Goal: Submit feedback/report problem: Submit feedback/report problem

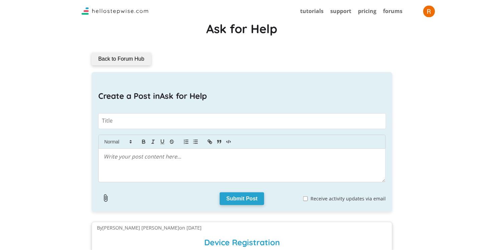
click at [434, 11] on img "button" at bounding box center [430, 11] width 12 height 12
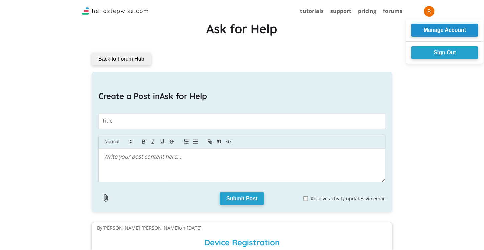
click at [438, 29] on button "Manage Account" at bounding box center [445, 30] width 67 height 13
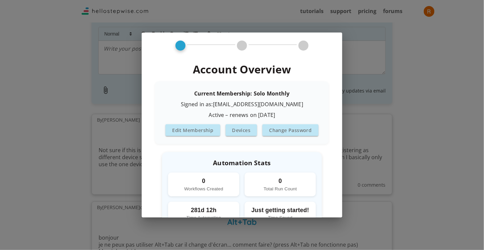
scroll to position [100, 0]
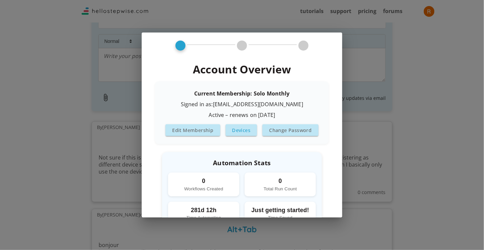
click at [245, 132] on button "Devices" at bounding box center [242, 130] width 32 height 12
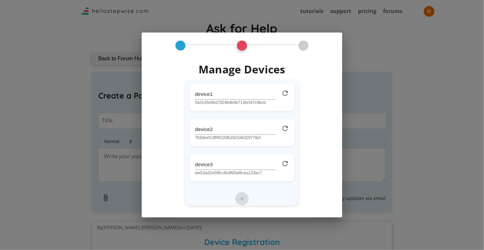
scroll to position [0, 0]
click at [282, 166] on icon at bounding box center [285, 163] width 6 height 6
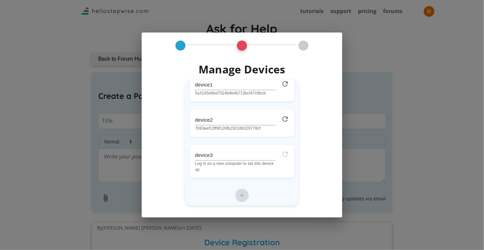
scroll to position [10, 0]
click at [240, 198] on div "+" at bounding box center [242, 194] width 105 height 13
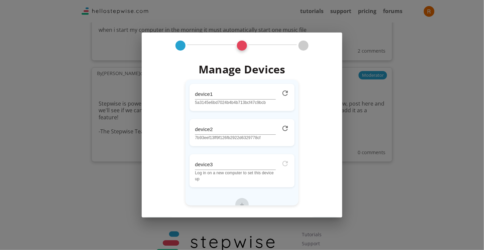
scroll to position [1218, 0]
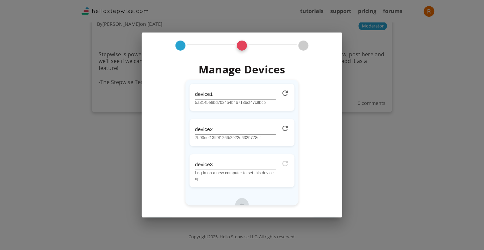
click at [357, 95] on div "Manage Devices device1 5a3145e6bd7024b4b4b713bcf47c9bcb device2 7b93eef13ff9f12…" at bounding box center [242, 125] width 484 height 250
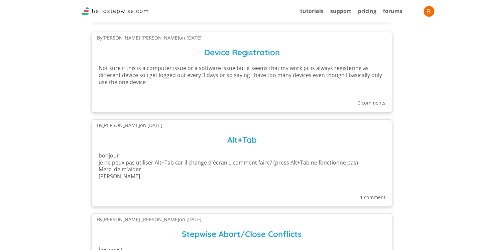
scroll to position [0, 0]
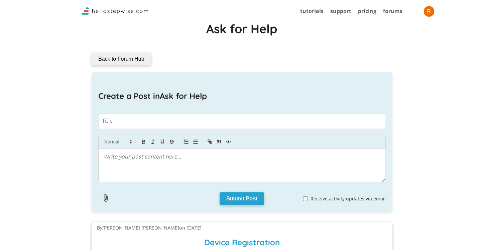
click at [105, 13] on img at bounding box center [115, 10] width 67 height 7
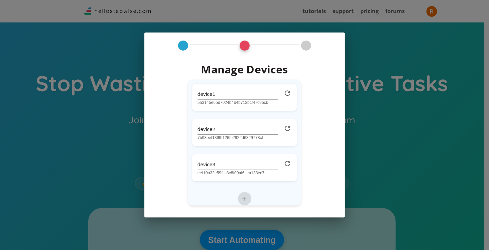
drag, startPoint x: 284, startPoint y: 91, endPoint x: 279, endPoint y: 27, distance: 63.8
click at [285, 91] on icon at bounding box center [287, 92] width 5 height 5
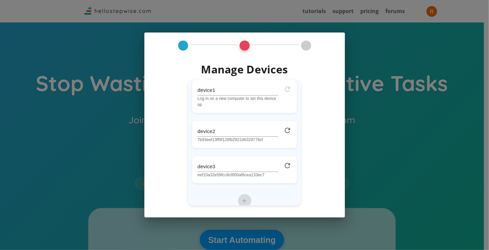
scroll to position [10, 0]
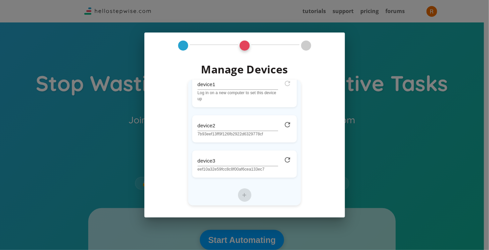
click at [243, 191] on div "+" at bounding box center [244, 194] width 105 height 13
click at [242, 194] on div "+" at bounding box center [244, 194] width 105 height 13
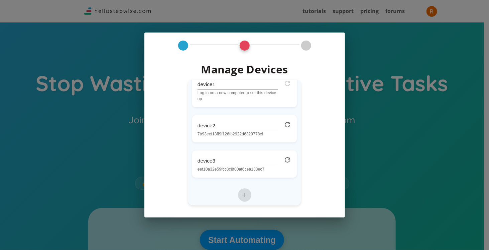
click at [257, 156] on input "device3" at bounding box center [238, 161] width 81 height 10
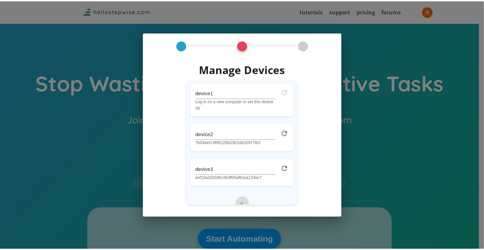
scroll to position [0, 0]
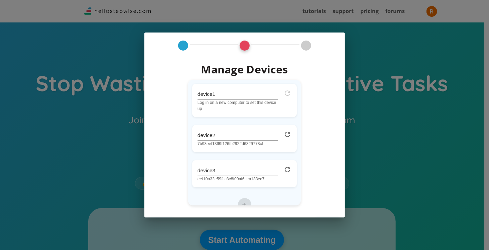
click at [340, 66] on div "Manage Devices device1 Log in on a new computer to set this device up device2 7…" at bounding box center [245, 121] width 201 height 179
drag, startPoint x: 315, startPoint y: 47, endPoint x: 301, endPoint y: 47, distance: 13.7
click at [313, 47] on span at bounding box center [306, 45] width 56 height 10
click at [297, 47] on span at bounding box center [306, 45] width 56 height 10
click at [305, 46] on div at bounding box center [306, 45] width 10 height 10
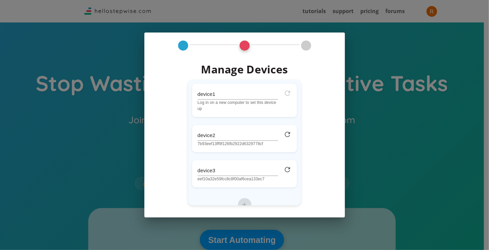
click at [327, 164] on div "Manage Devices device1 Log in on a new computer to set this device up device2 7…" at bounding box center [245, 145] width 185 height 178
click at [432, 36] on div "Manage Devices device1 Log in on a new computer to set this device up device2 7…" at bounding box center [244, 125] width 489 height 250
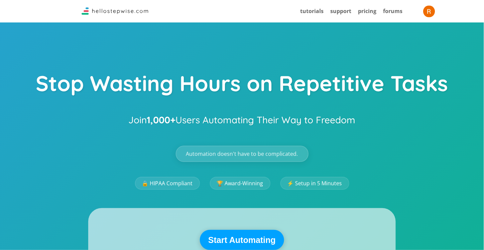
click at [432, 12] on img "button" at bounding box center [430, 11] width 12 height 12
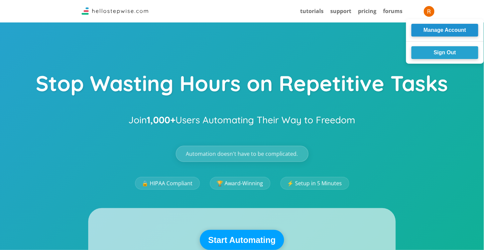
click at [442, 29] on button "Manage Account" at bounding box center [445, 30] width 67 height 13
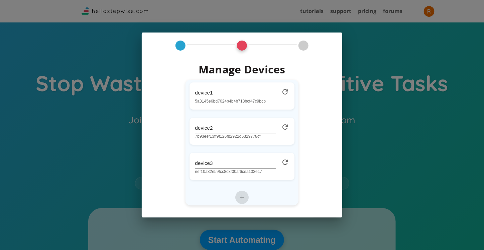
scroll to position [4, 0]
click at [261, 165] on input "device3" at bounding box center [235, 161] width 81 height 10
click at [274, 162] on div "device3 eef10a32e59fcc8c8f00af6cea133ec7" at bounding box center [242, 163] width 105 height 27
click at [259, 159] on input "device3" at bounding box center [235, 161] width 81 height 10
click at [281, 158] on icon at bounding box center [285, 160] width 10 height 10
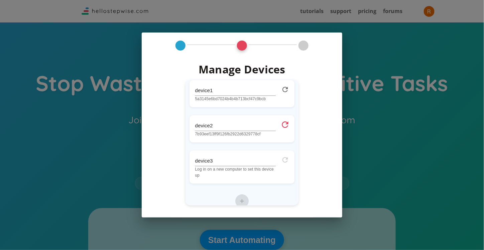
click at [283, 123] on icon at bounding box center [285, 124] width 6 height 6
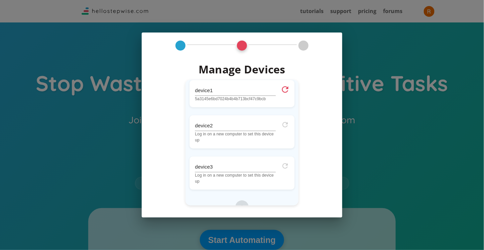
click at [282, 92] on icon at bounding box center [285, 89] width 6 height 6
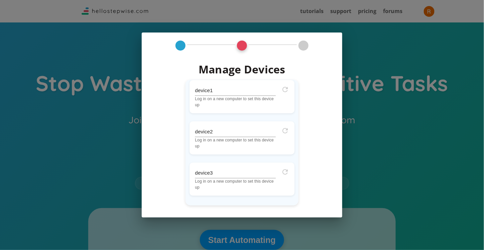
click at [275, 27] on div "Manage Devices device1 Log in on a new computer to set this device up device2 L…" at bounding box center [242, 125] width 484 height 250
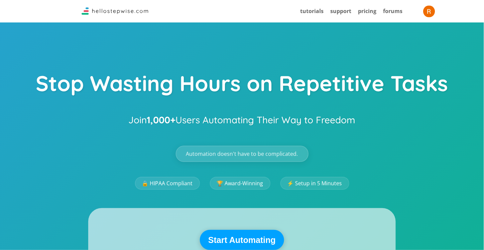
click at [431, 12] on img "button" at bounding box center [430, 11] width 12 height 12
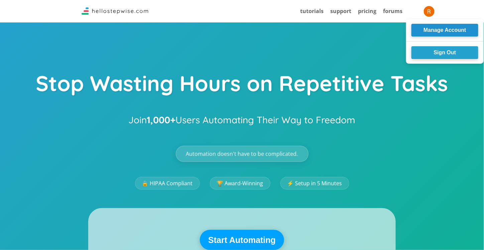
click at [421, 31] on button "Manage Account" at bounding box center [445, 30] width 67 height 13
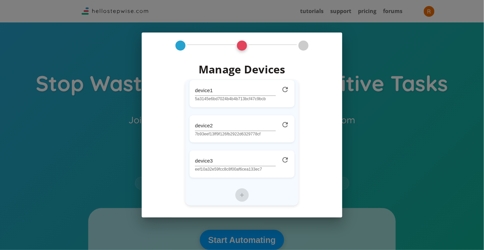
click at [236, 195] on div "+" at bounding box center [242, 194] width 105 height 13
click at [240, 194] on div "+" at bounding box center [242, 194] width 105 height 13
drag, startPoint x: 239, startPoint y: 58, endPoint x: 240, endPoint y: 53, distance: 5.1
click at [239, 57] on div "Manage Devices device1 5a3145e6bd7024b4b4b713bcf47c9bcb device2 7b93eef13ff9f12…" at bounding box center [242, 145] width 185 height 178
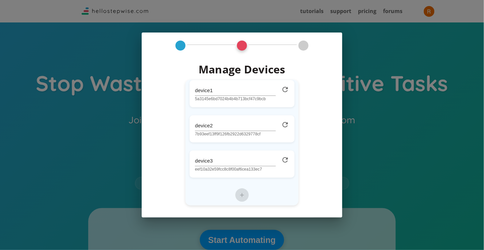
click at [243, 47] on div at bounding box center [242, 45] width 10 height 10
drag, startPoint x: 156, startPoint y: 49, endPoint x: 174, endPoint y: 45, distance: 18.8
click at [160, 49] on span at bounding box center [181, 45] width 56 height 10
click at [189, 42] on span at bounding box center [181, 45] width 56 height 10
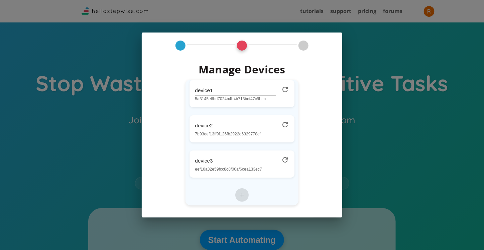
click at [189, 42] on span at bounding box center [181, 45] width 56 height 10
click at [199, 81] on div "device1 5a3145e6bd7024b4b4b713bcf47c9bcb" at bounding box center [242, 93] width 105 height 27
click at [209, 94] on input "device1" at bounding box center [235, 90] width 81 height 10
click at [210, 91] on input "device1" at bounding box center [235, 90] width 81 height 10
click at [218, 91] on input "device1" at bounding box center [235, 90] width 81 height 10
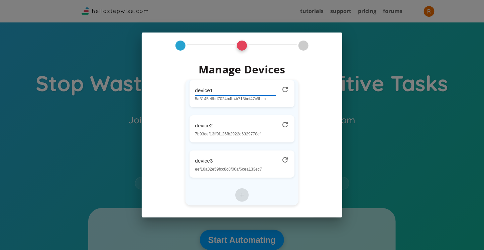
click at [219, 91] on input "device1" at bounding box center [235, 90] width 81 height 10
click at [237, 90] on input "device1" at bounding box center [235, 90] width 81 height 10
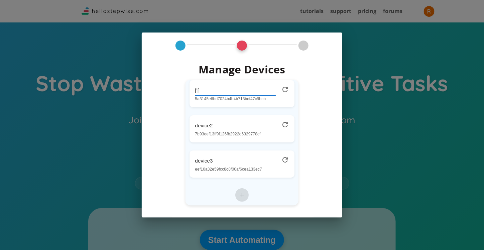
click at [244, 94] on input "['[" at bounding box center [235, 90] width 81 height 10
type input "device1"
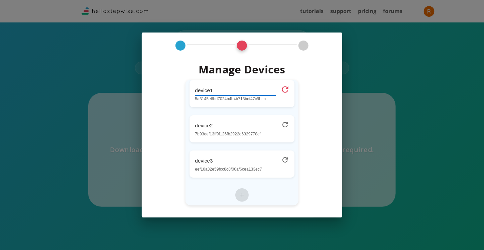
scroll to position [736, 0]
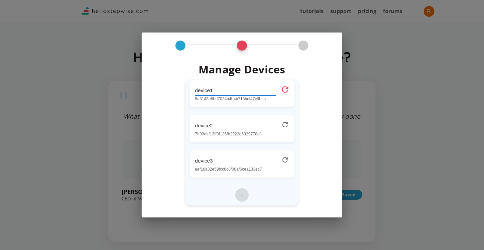
click at [282, 87] on icon at bounding box center [285, 89] width 6 height 6
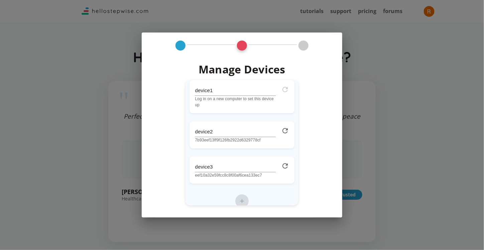
click at [303, 46] on div at bounding box center [304, 45] width 10 height 10
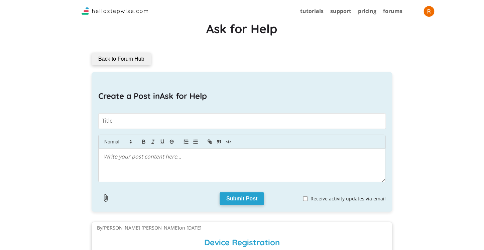
click at [135, 55] on button "Back to Forum Hub" at bounding box center [122, 59] width 60 height 13
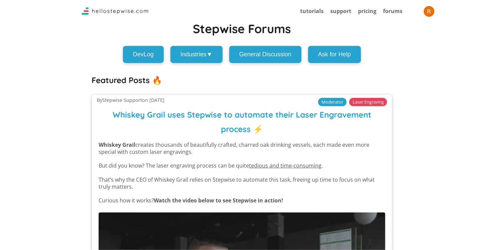
click at [110, 15] on link at bounding box center [115, 12] width 67 height 7
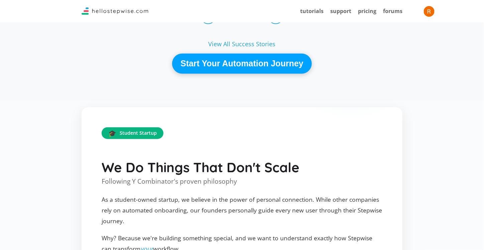
scroll to position [1037, 0]
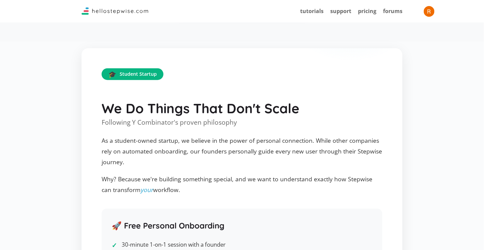
click at [255, 15] on button "Start Your Automation Journey" at bounding box center [242, 5] width 140 height 20
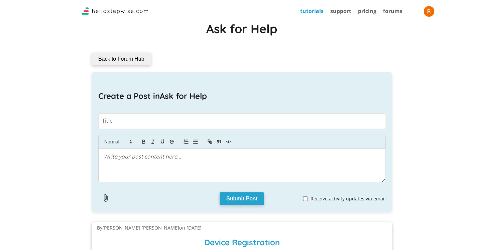
click at [315, 13] on link "tutorials" at bounding box center [311, 10] width 23 height 7
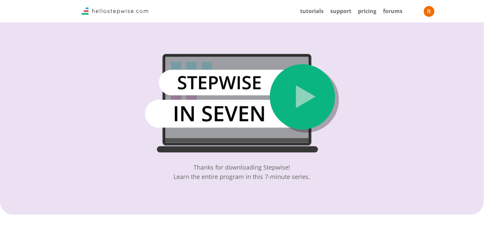
click at [356, 12] on div "pricing" at bounding box center [364, 11] width 25 height 16
click at [345, 12] on link "support" at bounding box center [341, 10] width 21 height 7
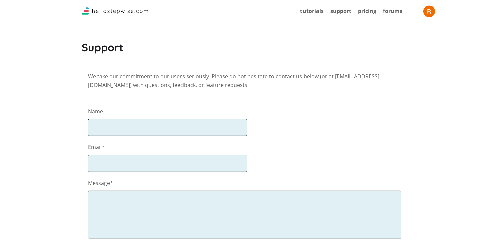
click at [429, 9] on img "button" at bounding box center [430, 11] width 12 height 12
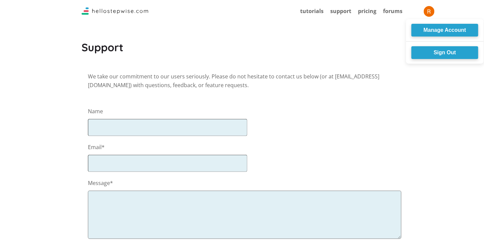
click at [444, 37] on li "Manage Account" at bounding box center [446, 30] width 78 height 17
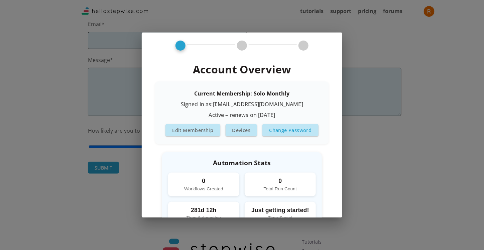
scroll to position [182, 0]
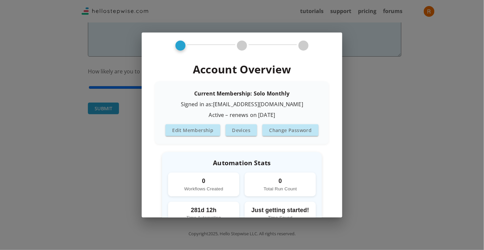
drag, startPoint x: 270, startPoint y: 173, endPoint x: 280, endPoint y: 122, distance: 51.3
click at [280, 124] on div "Account Overview Current Membership: Solo Monthly Signed in as: rc@qualitypt1.c…" at bounding box center [242, 146] width 185 height 170
click at [235, 52] on div "Account Overview Current Membership: Solo Monthly Signed in as: rc@qualitypt1.c…" at bounding box center [242, 134] width 201 height 205
click at [241, 44] on div at bounding box center [242, 45] width 10 height 10
click at [243, 44] on div at bounding box center [242, 45] width 10 height 10
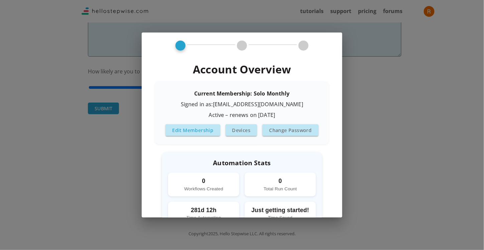
click at [207, 133] on button "Edit Membership" at bounding box center [193, 130] width 55 height 12
click at [203, 131] on button "Edit Membership" at bounding box center [193, 130] width 55 height 12
click at [203, 184] on p "0" at bounding box center [203, 180] width 63 height 9
drag, startPoint x: 223, startPoint y: 213, endPoint x: 228, endPoint y: 223, distance: 11.8
click at [228, 223] on div "Account Overview Current Membership: Solo Monthly Signed in as: rc@qualitypt1.c…" at bounding box center [242, 125] width 484 height 250
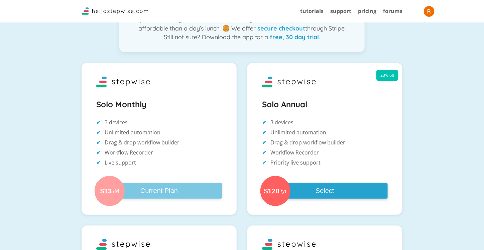
scroll to position [68, 0]
click at [425, 12] on img "button" at bounding box center [430, 11] width 12 height 12
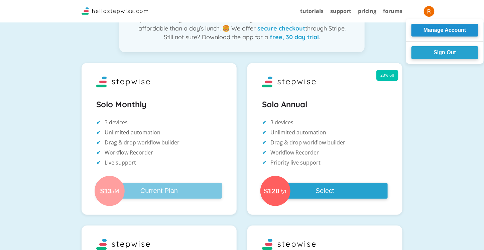
click at [432, 31] on button "Manage Account" at bounding box center [445, 30] width 67 height 13
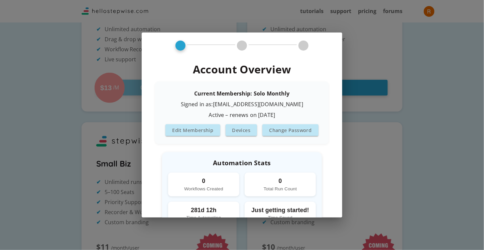
scroll to position [168, 0]
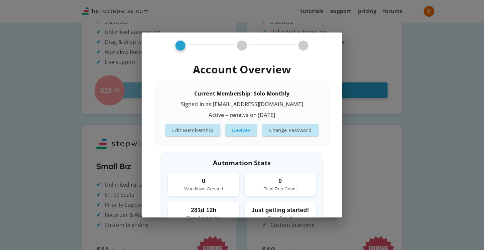
click at [237, 128] on button "Devices" at bounding box center [242, 130] width 32 height 12
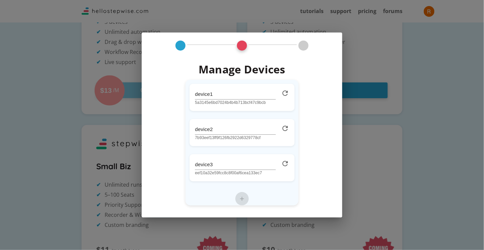
click at [249, 174] on p "eef10a32e59fcc8c8f00af6cea133ec7" at bounding box center [235, 173] width 81 height 6
click at [226, 165] on input "device3" at bounding box center [235, 164] width 81 height 10
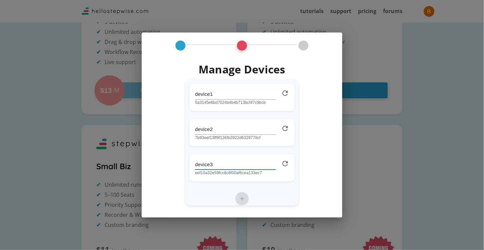
type input "device"
click at [226, 165] on input "device" at bounding box center [235, 164] width 81 height 10
click at [226, 165] on input "text" at bounding box center [235, 164] width 81 height 10
click at [226, 174] on p "eef10a32e59fcc8c8f00af6cea133ec7" at bounding box center [235, 173] width 81 height 6
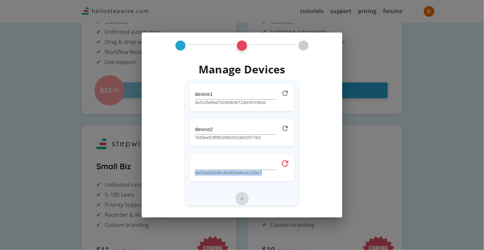
click at [281, 161] on icon at bounding box center [285, 163] width 10 height 10
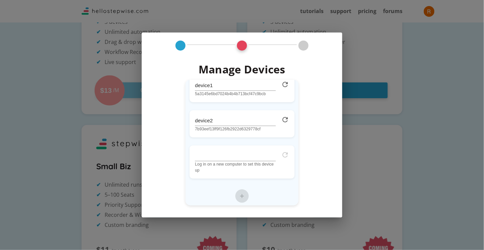
scroll to position [10, 0]
click at [244, 197] on div "+" at bounding box center [242, 194] width 105 height 13
click at [243, 196] on div "+" at bounding box center [242, 194] width 105 height 13
click at [241, 194] on div "+" at bounding box center [242, 194] width 105 height 13
click at [287, 113] on div "device2 7b93eef13ff9f126fb2922d6329778cf" at bounding box center [242, 122] width 105 height 27
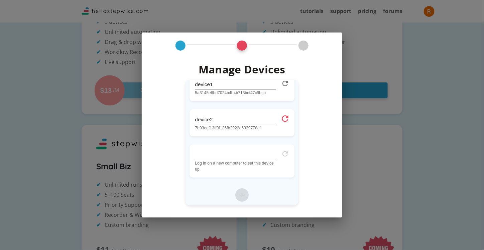
click at [281, 118] on icon at bounding box center [285, 118] width 10 height 10
click at [281, 28] on div "Manage Devices device1 5a3145e6bd7024b4b4b713bcf47c9bcb device2 7b93eef13ff9f12…" at bounding box center [242, 125] width 484 height 250
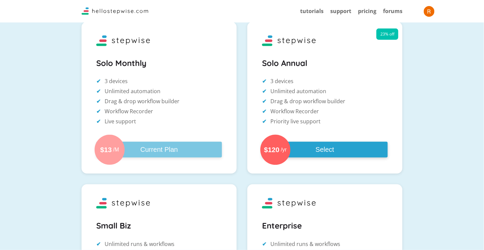
scroll to position [0, 0]
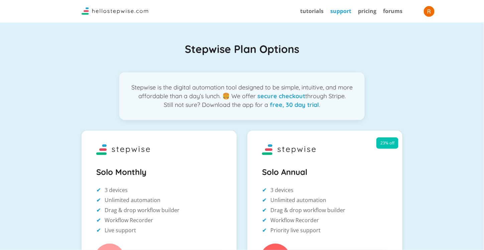
click at [338, 10] on link "support" at bounding box center [341, 10] width 21 height 7
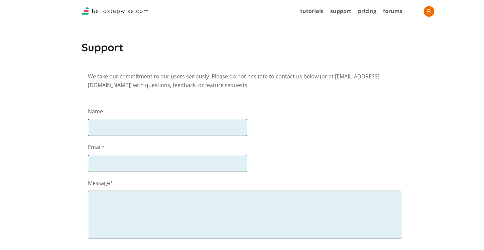
click at [113, 149] on form "Name Email* Message* How likely are you to recommend Stepwise to a friend? 5 SU…" at bounding box center [242, 192] width 308 height 207
click at [120, 130] on input "text" at bounding box center [168, 127] width 160 height 17
type input "Rod"
type input "rc@qualitypt1.com"
type textarea "A"
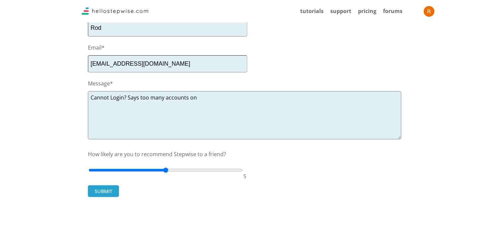
scroll to position [100, 0]
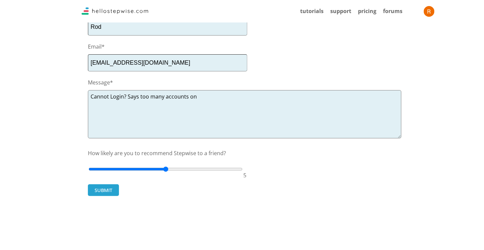
click at [234, 118] on textarea "Cannot Login? Says too many accounts on" at bounding box center [245, 114] width 314 height 48
click at [234, 107] on textarea "Cannot Login? Says too many accounts on" at bounding box center [245, 114] width 314 height 48
click at [241, 113] on textarea "Cannot Login? Says too many accounts on" at bounding box center [245, 114] width 314 height 48
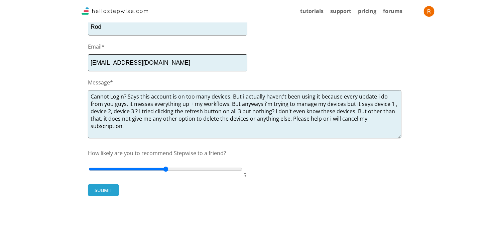
scroll to position [0, 0]
type textarea "Cannot Login? Says this account is on too many devices. But i actually haven't …"
click at [96, 196] on div "We take our commitment to our users seriously. Please do not hesitate to contac…" at bounding box center [242, 87] width 308 height 230
click at [102, 185] on button "SUBMIT" at bounding box center [103, 190] width 31 height 12
click at [102, 188] on button "SUBMIT" at bounding box center [103, 190] width 31 height 12
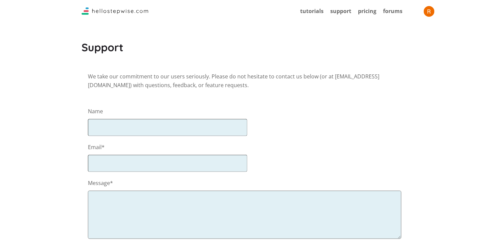
drag, startPoint x: 78, startPoint y: 48, endPoint x: 81, endPoint y: 38, distance: 10.4
click at [78, 48] on main "Support We take our commitment to our users seriously. Please do not hesitate t…" at bounding box center [242, 172] width 484 height 264
click at [89, 17] on div "tutorials support pricing forums" at bounding box center [242, 11] width 321 height 16
click at [89, 13] on img at bounding box center [115, 10] width 67 height 7
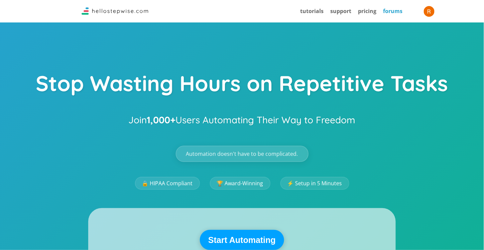
click at [395, 9] on link "forums" at bounding box center [392, 10] width 19 height 7
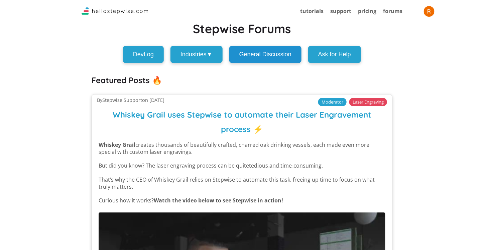
click at [286, 53] on button "General Discussion" at bounding box center [266, 54] width 72 height 17
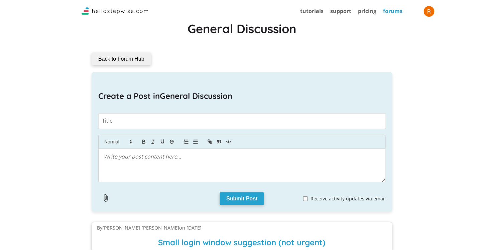
click at [399, 11] on link "forums" at bounding box center [392, 10] width 19 height 7
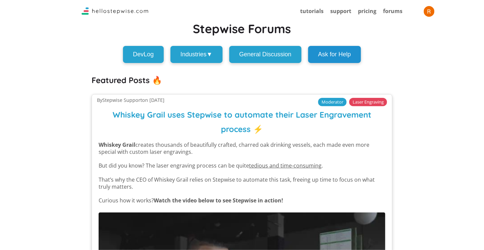
click at [324, 58] on button "Ask for Help" at bounding box center [334, 54] width 53 height 17
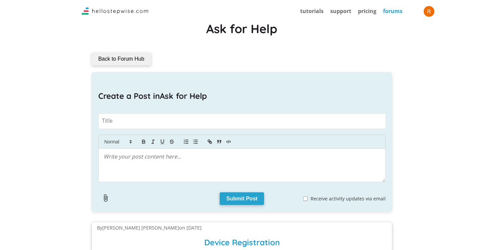
click at [390, 10] on link "forums" at bounding box center [392, 10] width 19 height 7
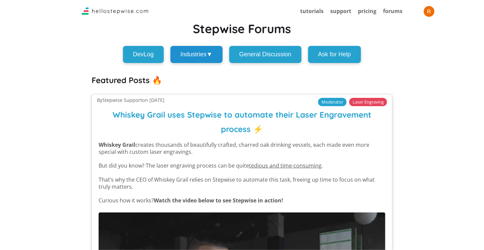
click at [189, 57] on button "Industries ▼" at bounding box center [197, 54] width 52 height 17
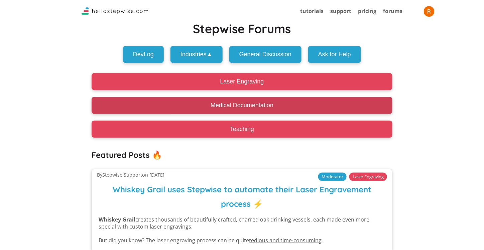
click at [212, 106] on button "Medical Documentation" at bounding box center [242, 105] width 301 height 17
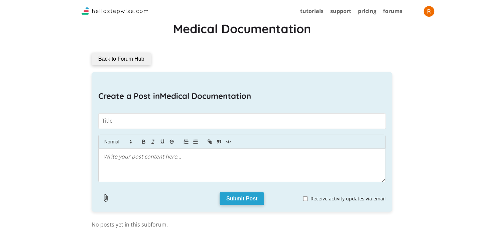
click at [137, 59] on button "Back to Forum Hub" at bounding box center [122, 59] width 60 height 13
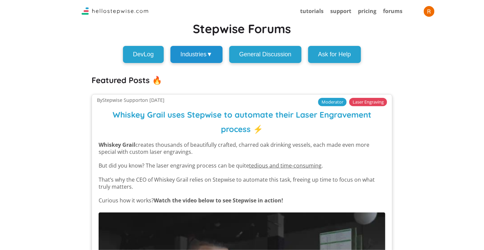
click at [217, 54] on button "Industries ▼" at bounding box center [197, 54] width 52 height 17
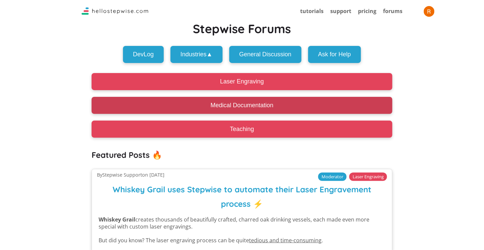
click at [232, 107] on button "Medical Documentation" at bounding box center [242, 105] width 301 height 17
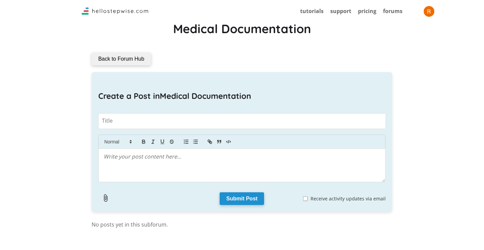
scroll to position [111, 0]
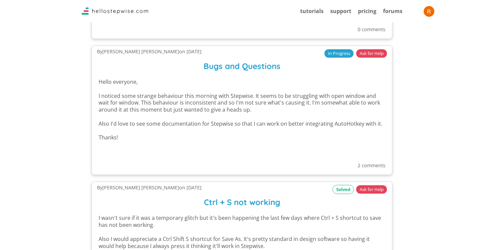
scroll to position [703, 0]
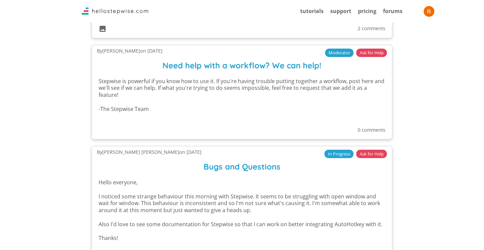
click at [241, 108] on p "-The Stepwise Team" at bounding box center [242, 108] width 287 height 7
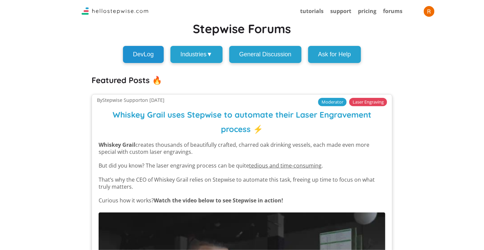
click at [138, 59] on button "DevLog" at bounding box center [143, 54] width 41 height 17
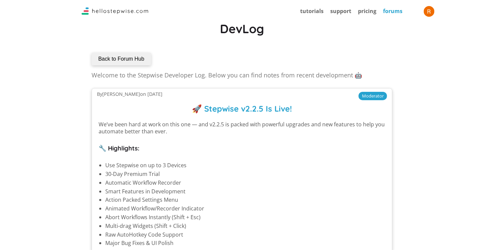
click at [388, 11] on link "forums" at bounding box center [392, 10] width 19 height 7
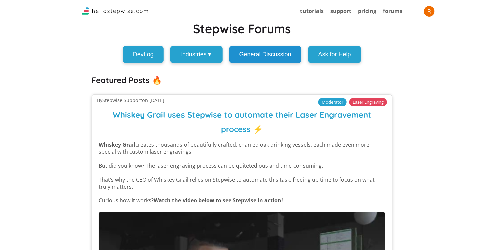
click at [276, 54] on button "General Discussion" at bounding box center [266, 54] width 72 height 17
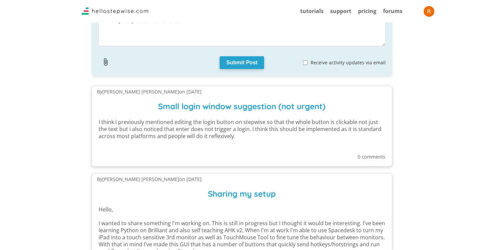
scroll to position [167, 0]
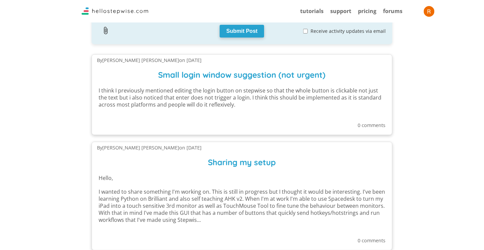
click at [275, 79] on h3 "Small login window suggestion (not urgent)" at bounding box center [242, 72] width 287 height 19
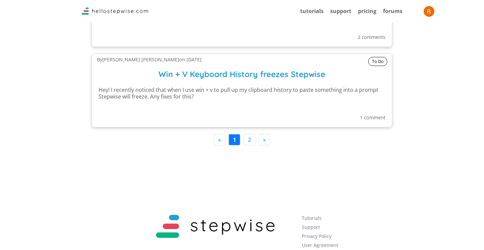
scroll to position [1041, 0]
